Goal: Information Seeking & Learning: Learn about a topic

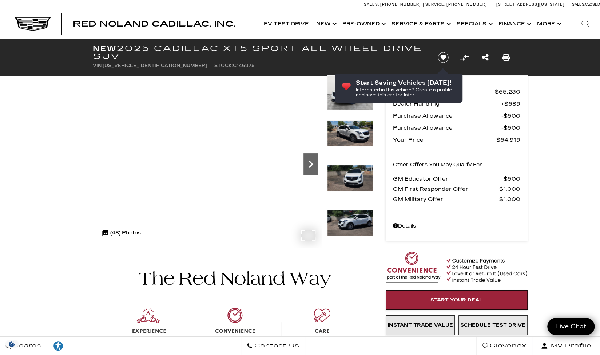
click at [313, 166] on icon "Next" at bounding box center [310, 164] width 15 height 15
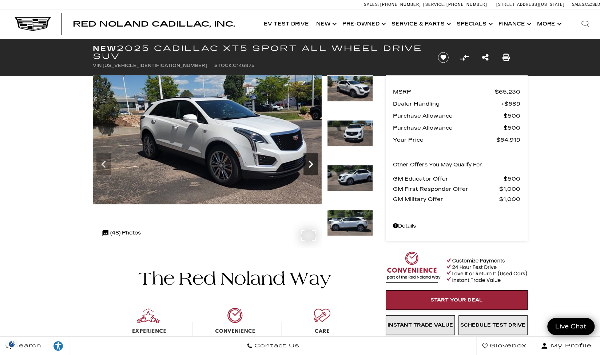
click at [313, 166] on icon "Next" at bounding box center [310, 164] width 15 height 15
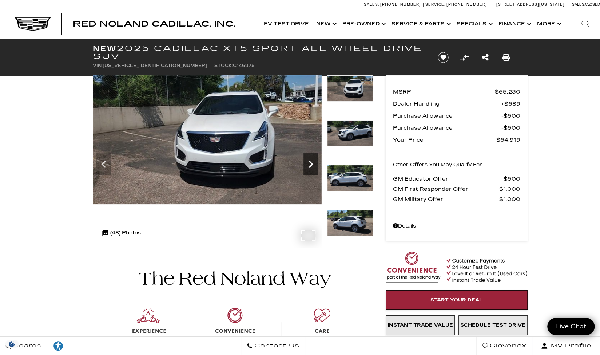
click at [313, 166] on icon "Next" at bounding box center [310, 164] width 15 height 15
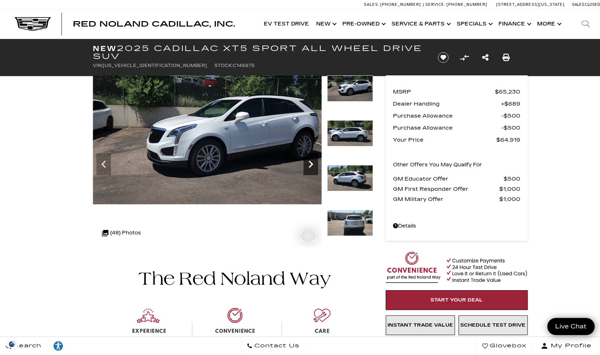
click at [313, 166] on icon "Next" at bounding box center [310, 164] width 15 height 15
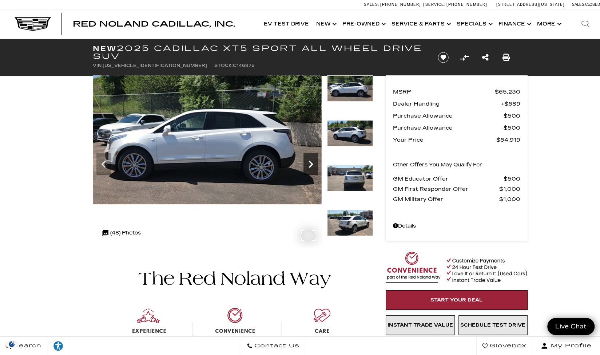
click at [313, 166] on icon "Next" at bounding box center [310, 164] width 15 height 15
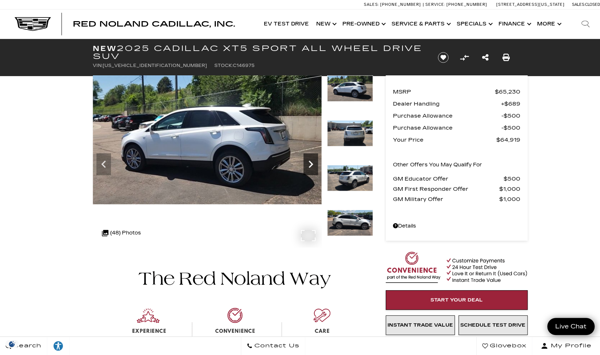
click at [313, 166] on icon "Next" at bounding box center [310, 164] width 15 height 15
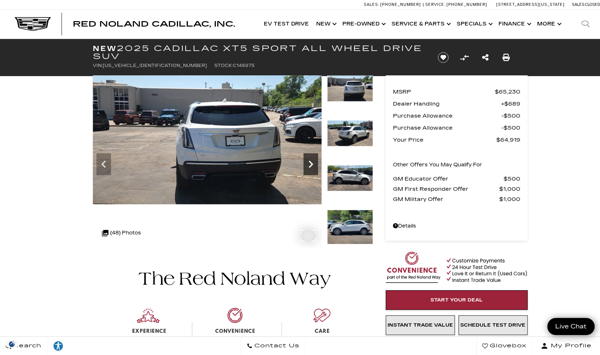
click at [313, 166] on icon "Next" at bounding box center [310, 164] width 15 height 15
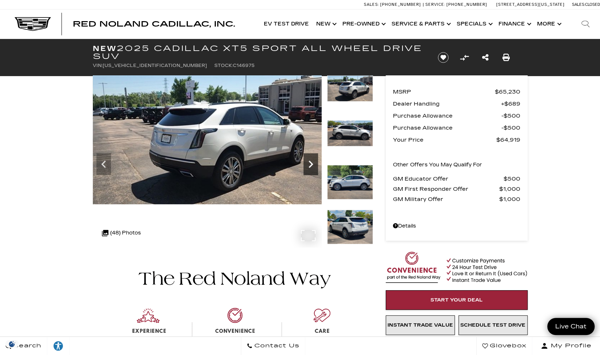
click at [313, 166] on icon "Next" at bounding box center [310, 164] width 15 height 15
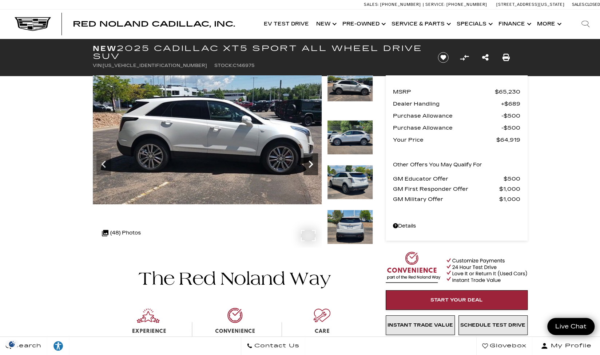
click at [313, 166] on icon "Next" at bounding box center [310, 164] width 15 height 15
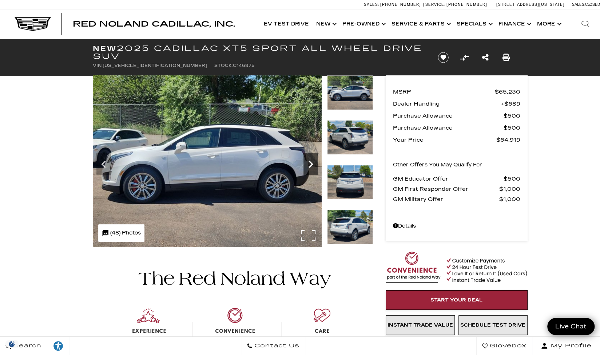
click at [313, 166] on icon "Next" at bounding box center [310, 164] width 15 height 15
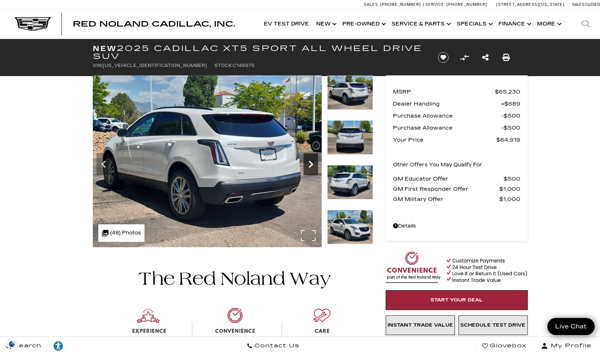
click at [313, 166] on icon "Next" at bounding box center [310, 164] width 15 height 15
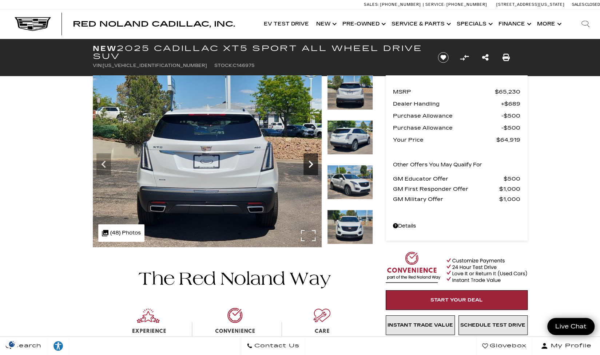
click at [313, 166] on icon "Next" at bounding box center [310, 164] width 15 height 15
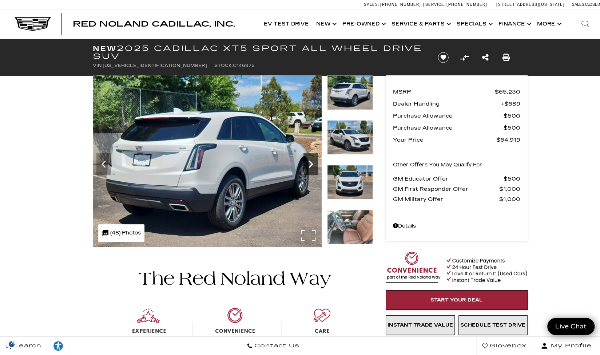
click at [313, 166] on icon "Next" at bounding box center [310, 164] width 15 height 15
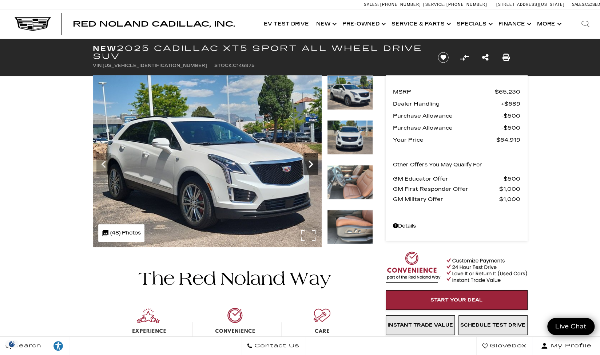
click at [313, 166] on icon "Next" at bounding box center [310, 164] width 15 height 15
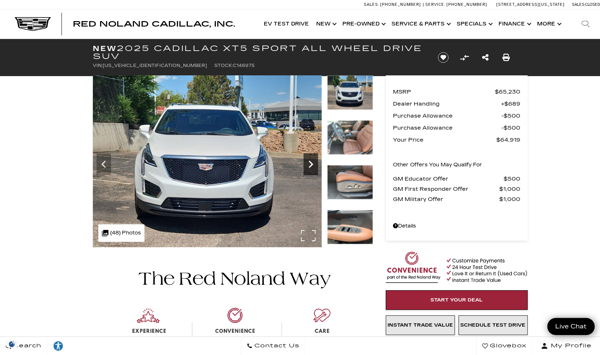
click at [313, 166] on icon "Next" at bounding box center [310, 164] width 15 height 15
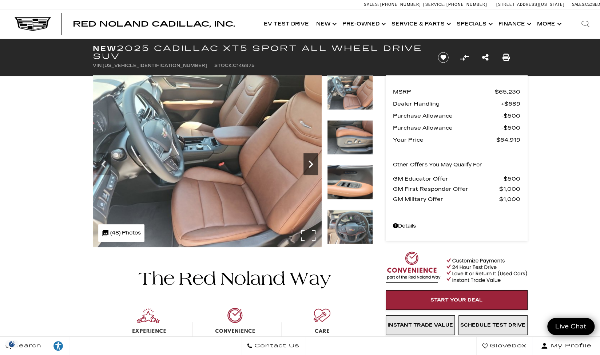
click at [313, 166] on icon "Next" at bounding box center [310, 164] width 15 height 15
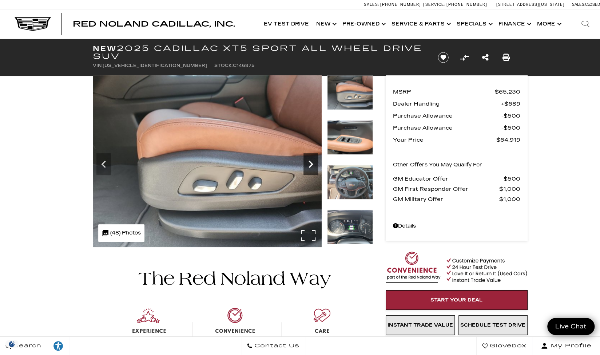
click at [313, 166] on icon "Next" at bounding box center [310, 164] width 15 height 15
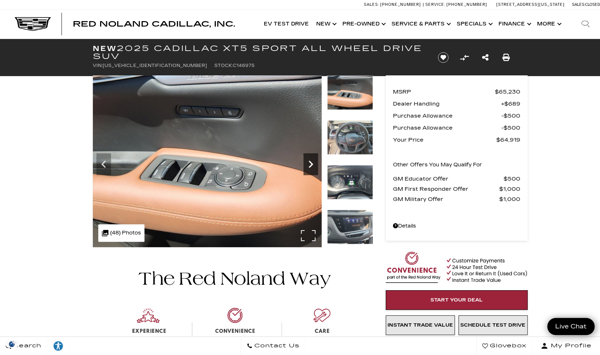
click at [313, 166] on icon "Next" at bounding box center [310, 164] width 15 height 15
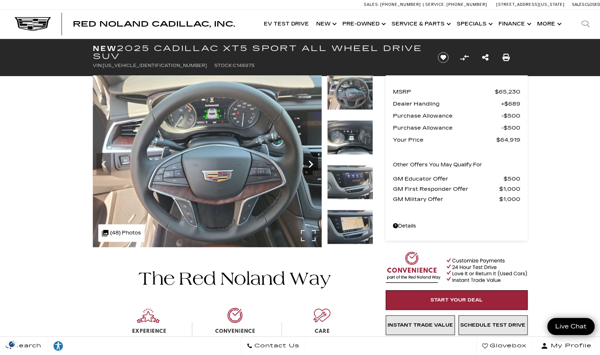
click at [313, 166] on icon "Next" at bounding box center [310, 164] width 15 height 15
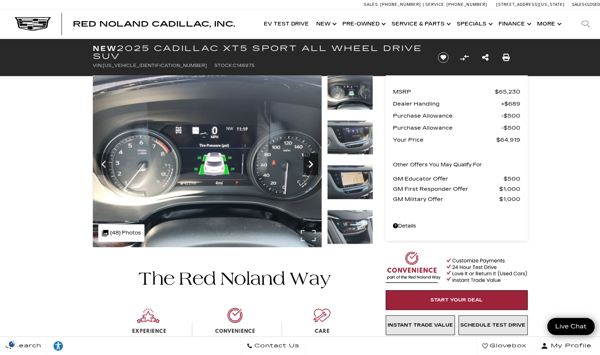
click at [313, 166] on icon "Next" at bounding box center [310, 164] width 15 height 15
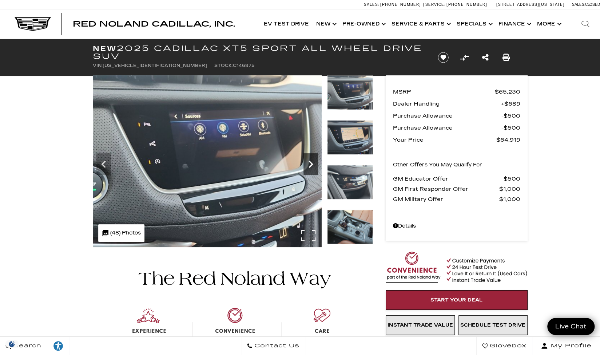
click at [313, 166] on icon "Next" at bounding box center [310, 164] width 15 height 15
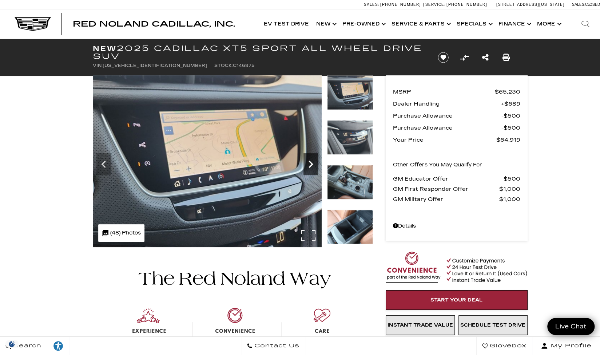
click at [313, 166] on icon "Next" at bounding box center [310, 164] width 15 height 15
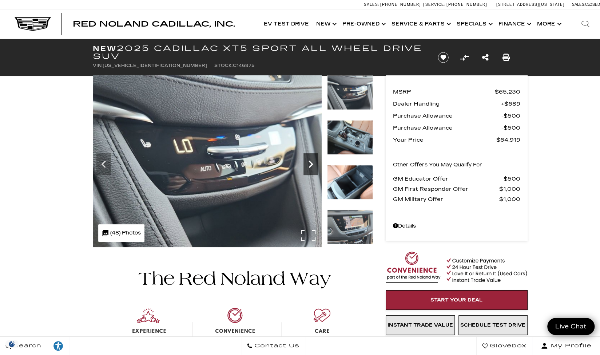
click at [313, 166] on icon "Next" at bounding box center [310, 164] width 15 height 15
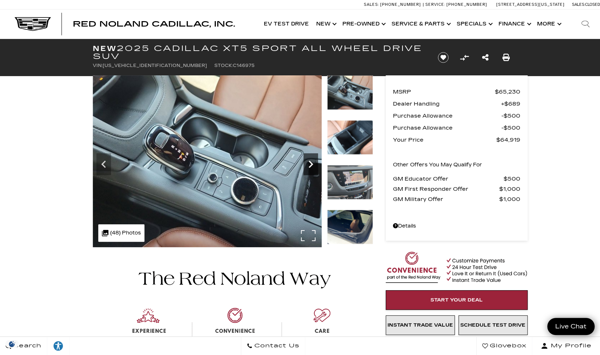
click at [313, 166] on icon "Next" at bounding box center [310, 164] width 15 height 15
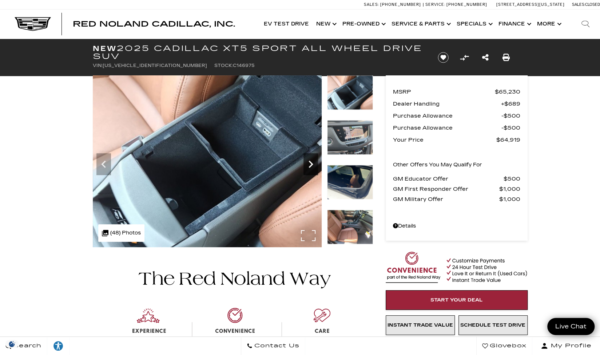
click at [313, 166] on icon "Next" at bounding box center [310, 164] width 15 height 15
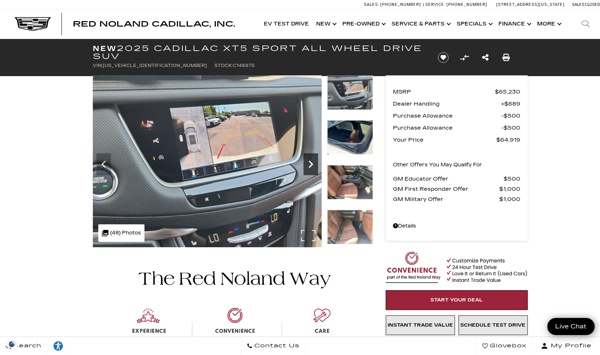
click at [313, 166] on icon "Next" at bounding box center [310, 164] width 15 height 15
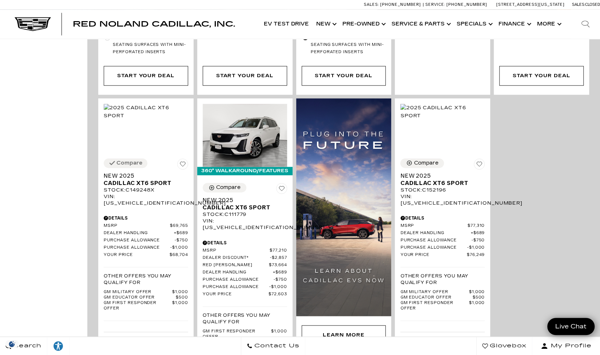
scroll to position [509, 0]
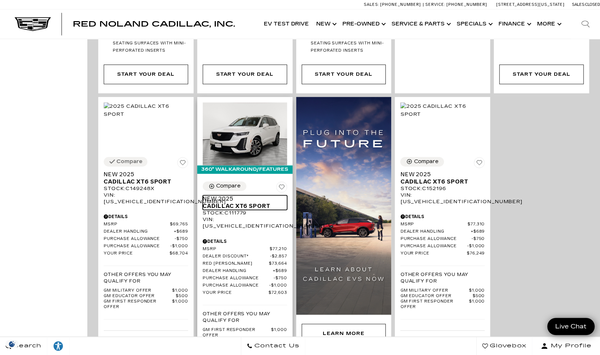
click at [240, 195] on span "New 2025" at bounding box center [242, 198] width 79 height 7
